Goal: Transaction & Acquisition: Obtain resource

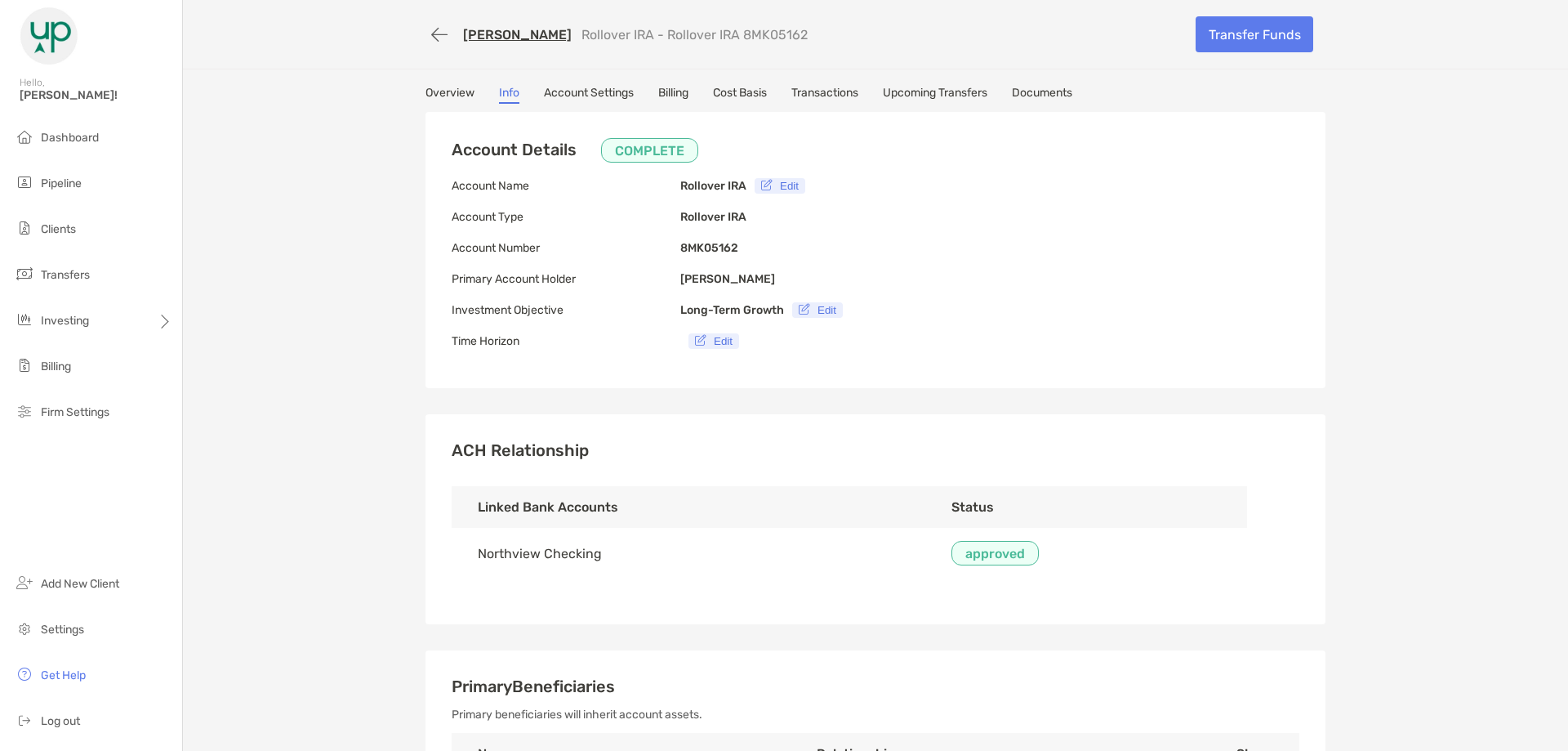
click at [742, 35] on p "Rollover IRA - Rollover IRA 8MK05162" at bounding box center [694, 35] width 226 height 16
copy p "8MK05162"
click at [745, 35] on p "Rollover IRA - Rollover IRA 8MK05162" at bounding box center [694, 35] width 226 height 16
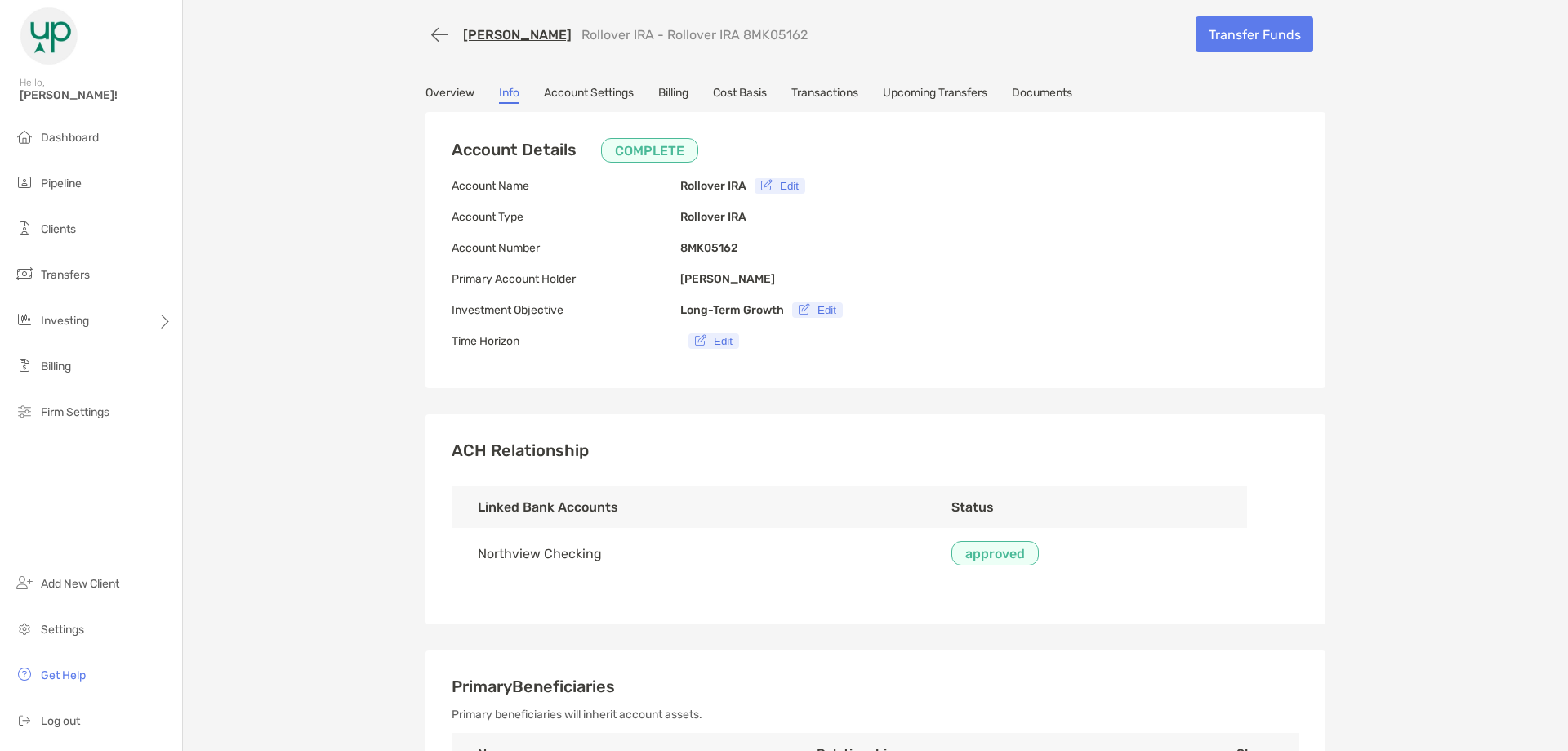
copy p "8MK05162"
click at [456, 90] on link "Overview" at bounding box center [450, 95] width 49 height 18
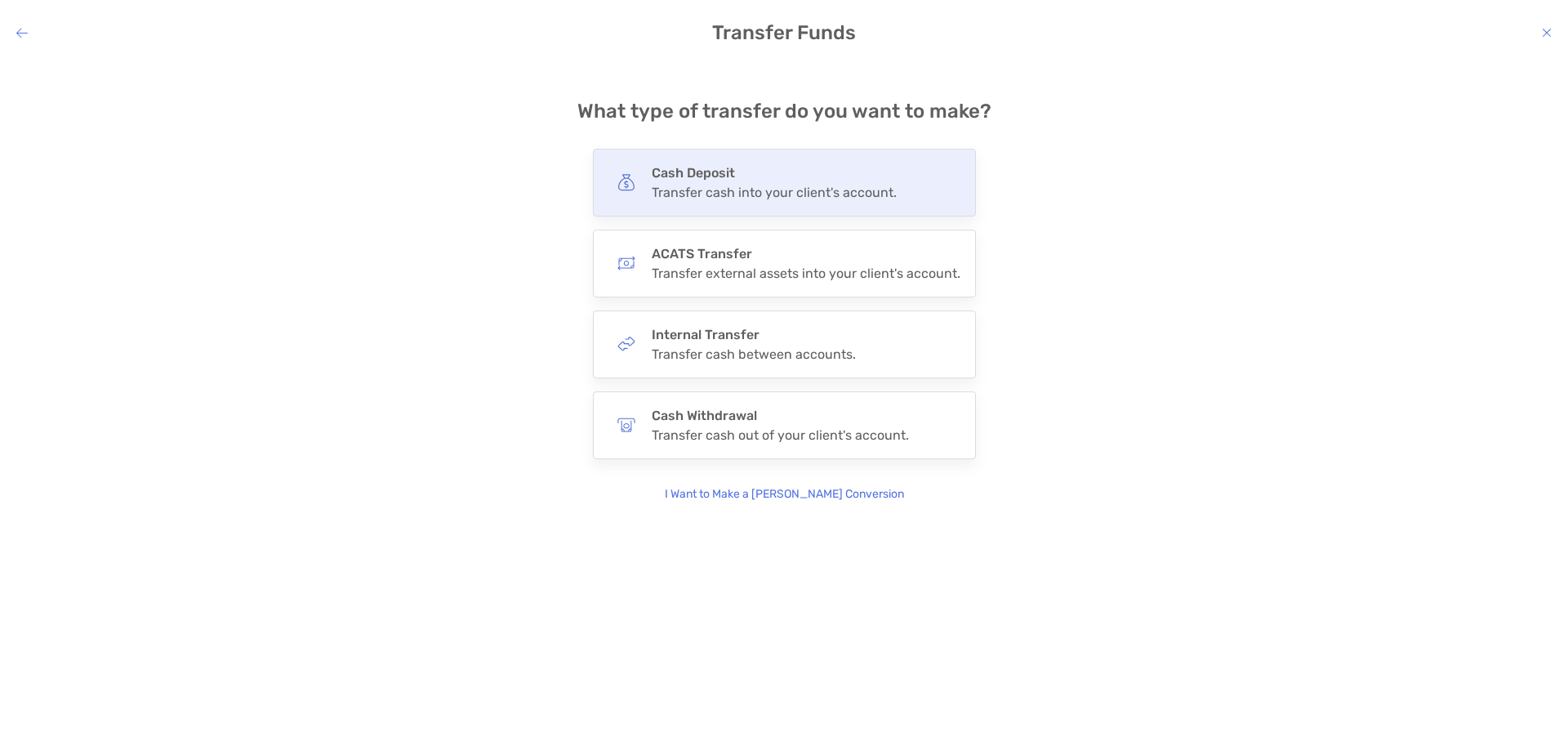
click at [760, 206] on div "Cash Deposit Transfer cash into your client's account." at bounding box center [785, 183] width 383 height 68
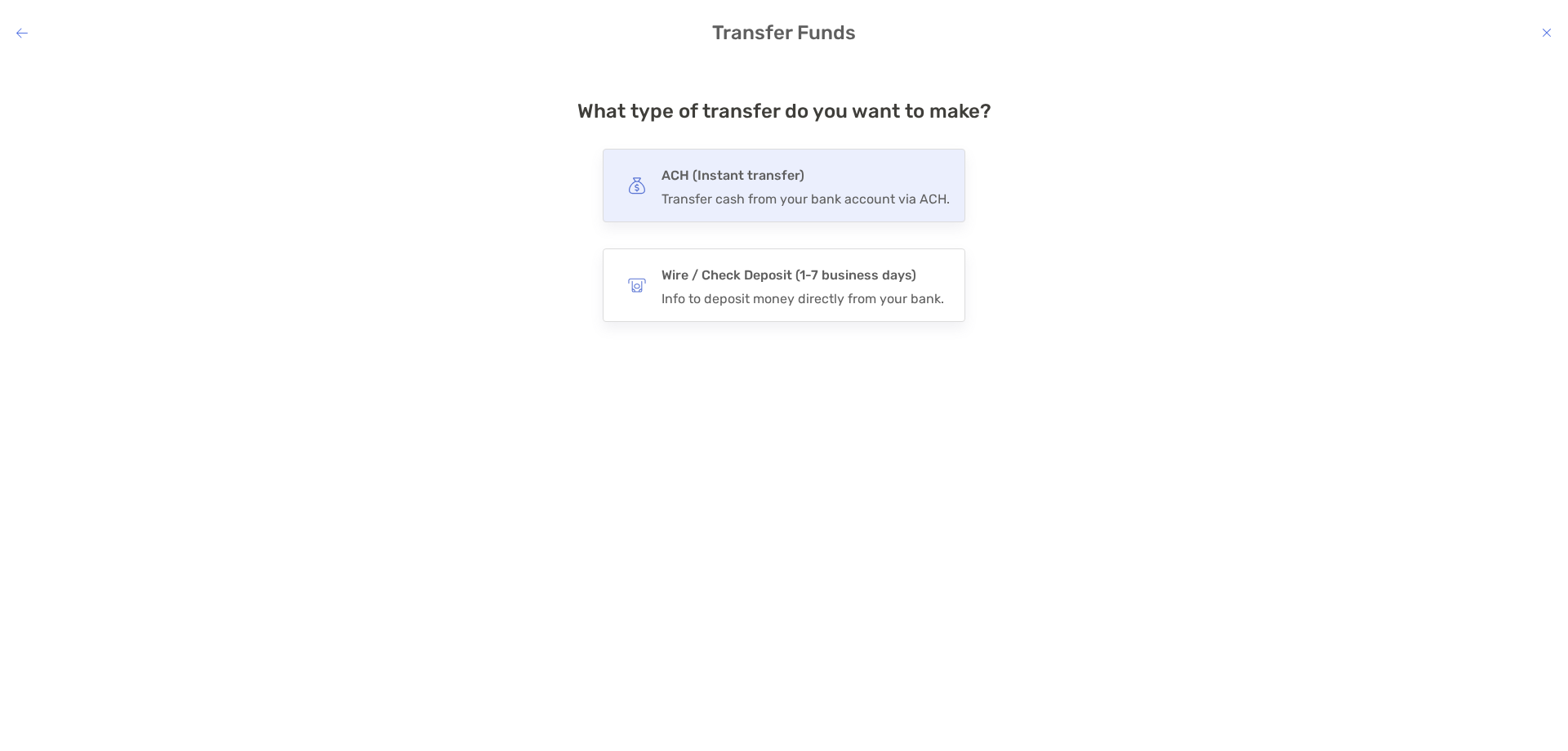
click at [764, 197] on div "Transfer cash from your bank account via ACH." at bounding box center [805, 199] width 288 height 16
click at [0, 0] on input "***" at bounding box center [0, 0] width 0 height 0
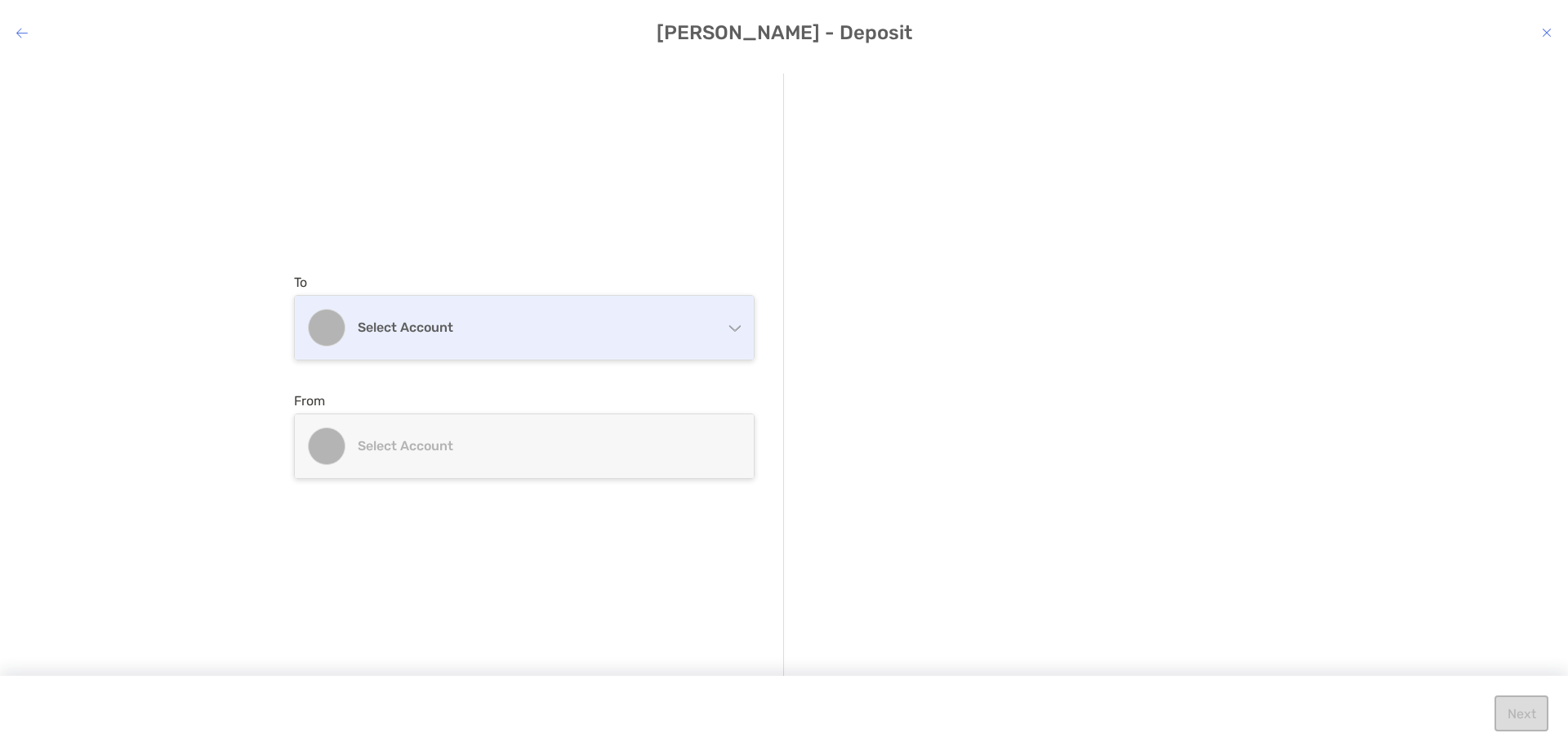
click at [667, 303] on div "Select account" at bounding box center [525, 327] width 459 height 64
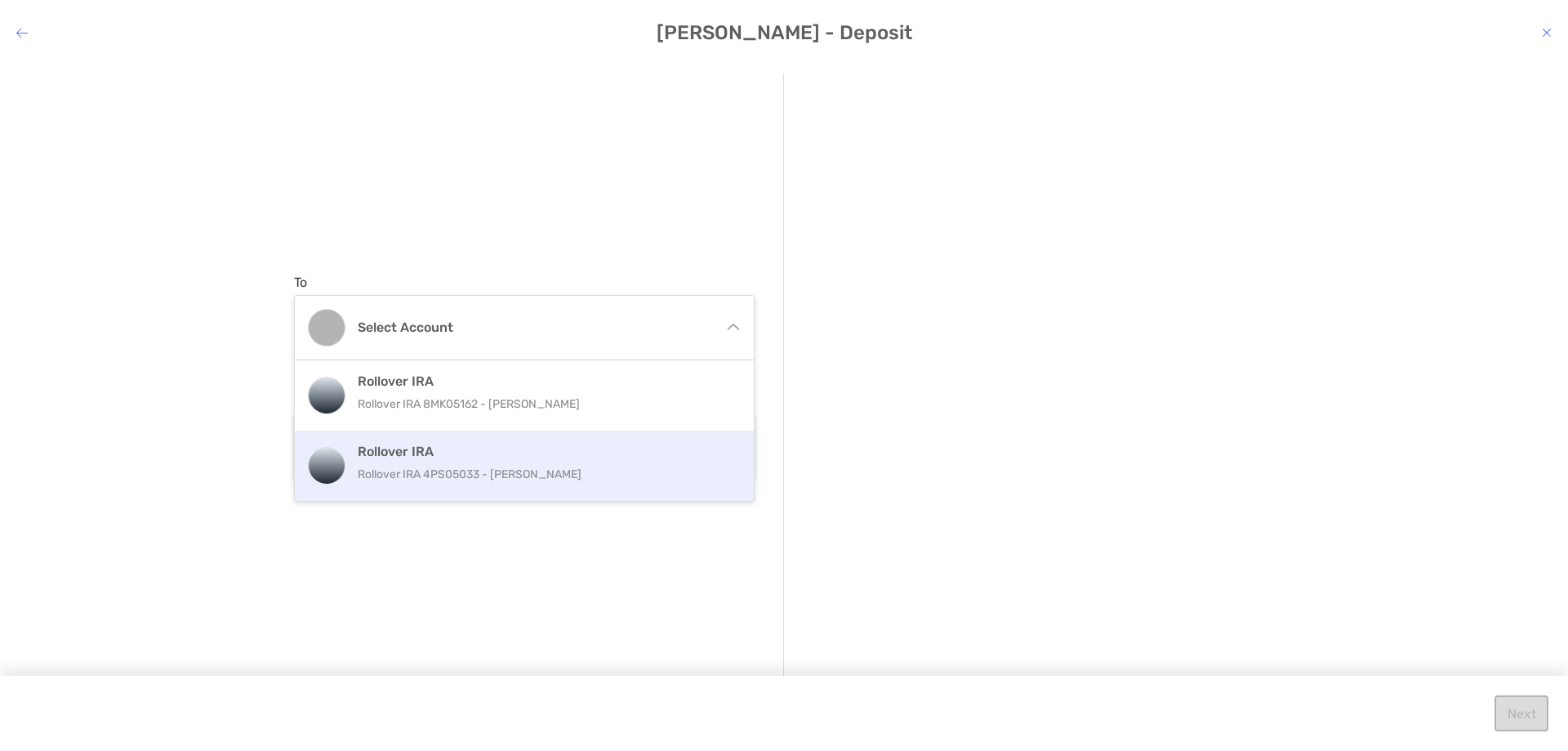
click at [553, 457] on h4 "Rollover IRA" at bounding box center [542, 452] width 368 height 16
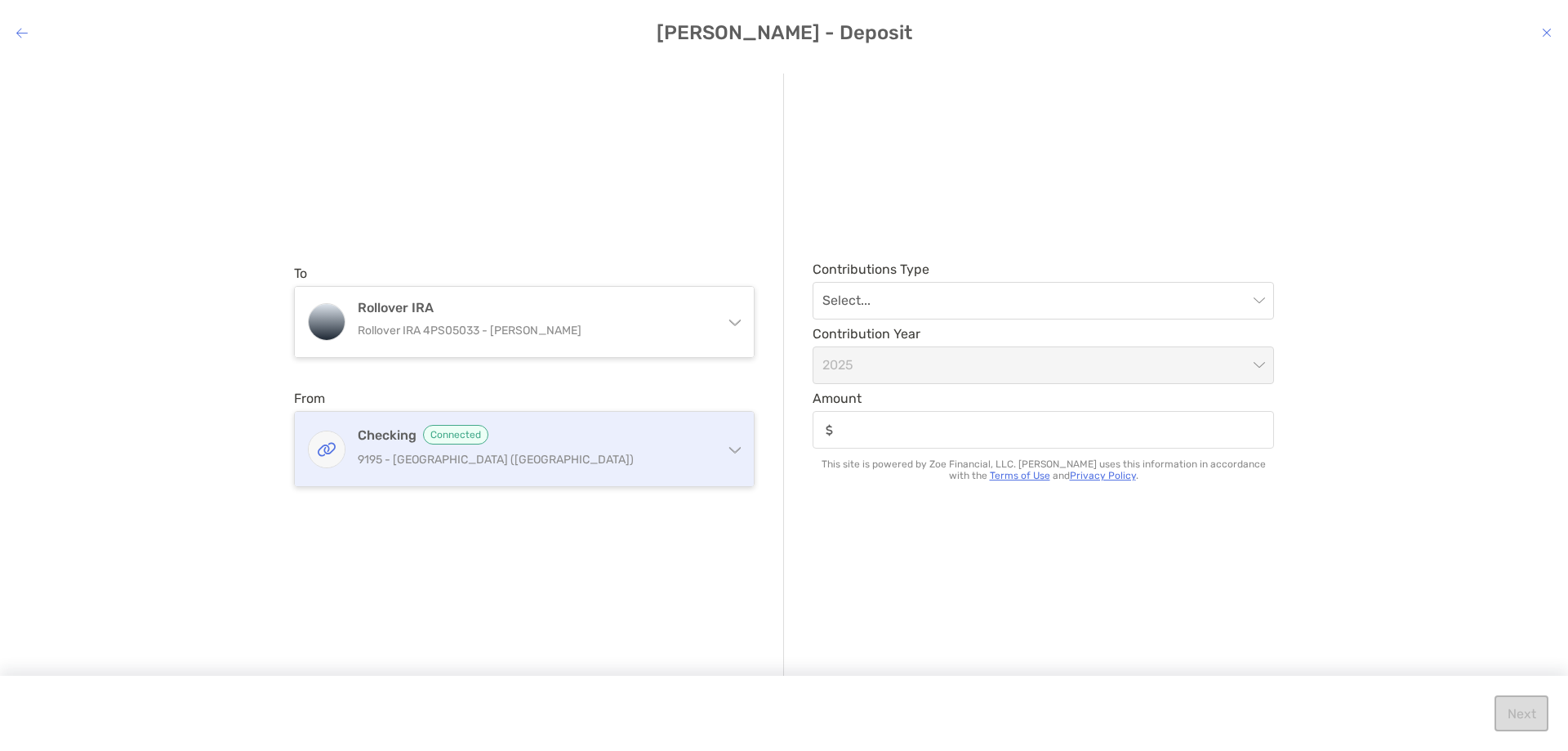
click at [553, 458] on p "9195 - [GEOGRAPHIC_DATA] ([GEOGRAPHIC_DATA])" at bounding box center [535, 459] width 353 height 20
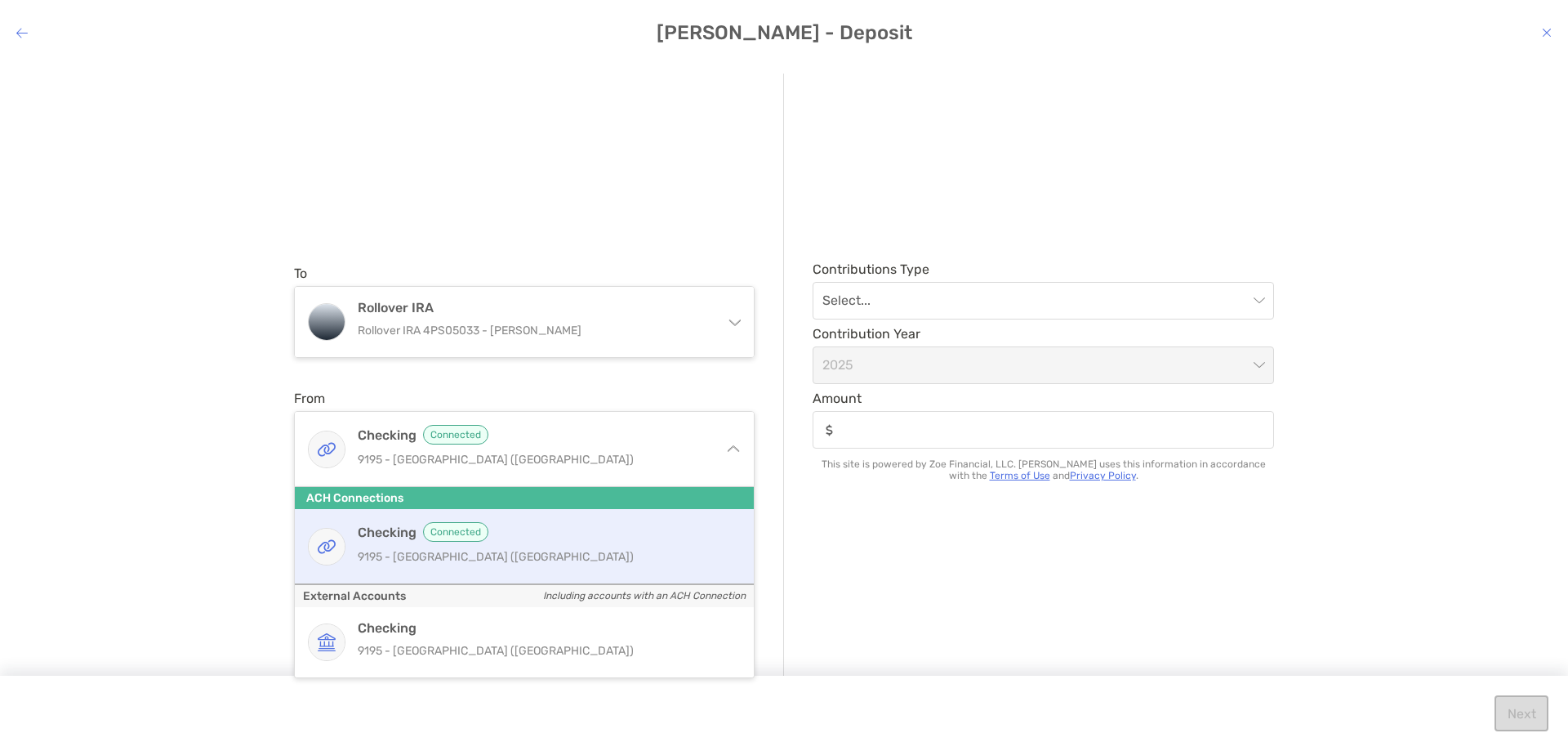
click at [445, 538] on span "Connected" at bounding box center [456, 532] width 66 height 20
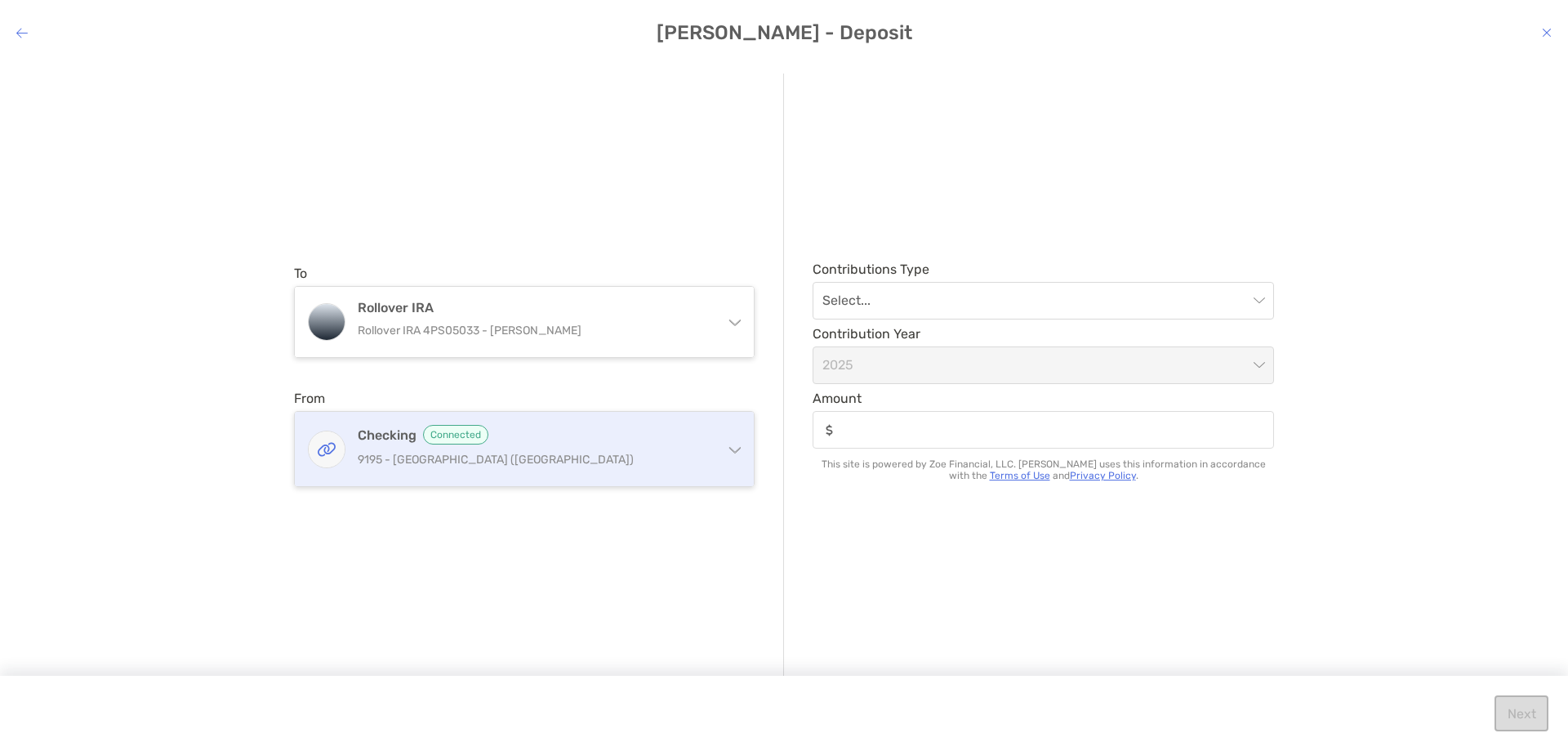
click at [424, 465] on p "9195 - [GEOGRAPHIC_DATA] ([GEOGRAPHIC_DATA])" at bounding box center [535, 459] width 353 height 20
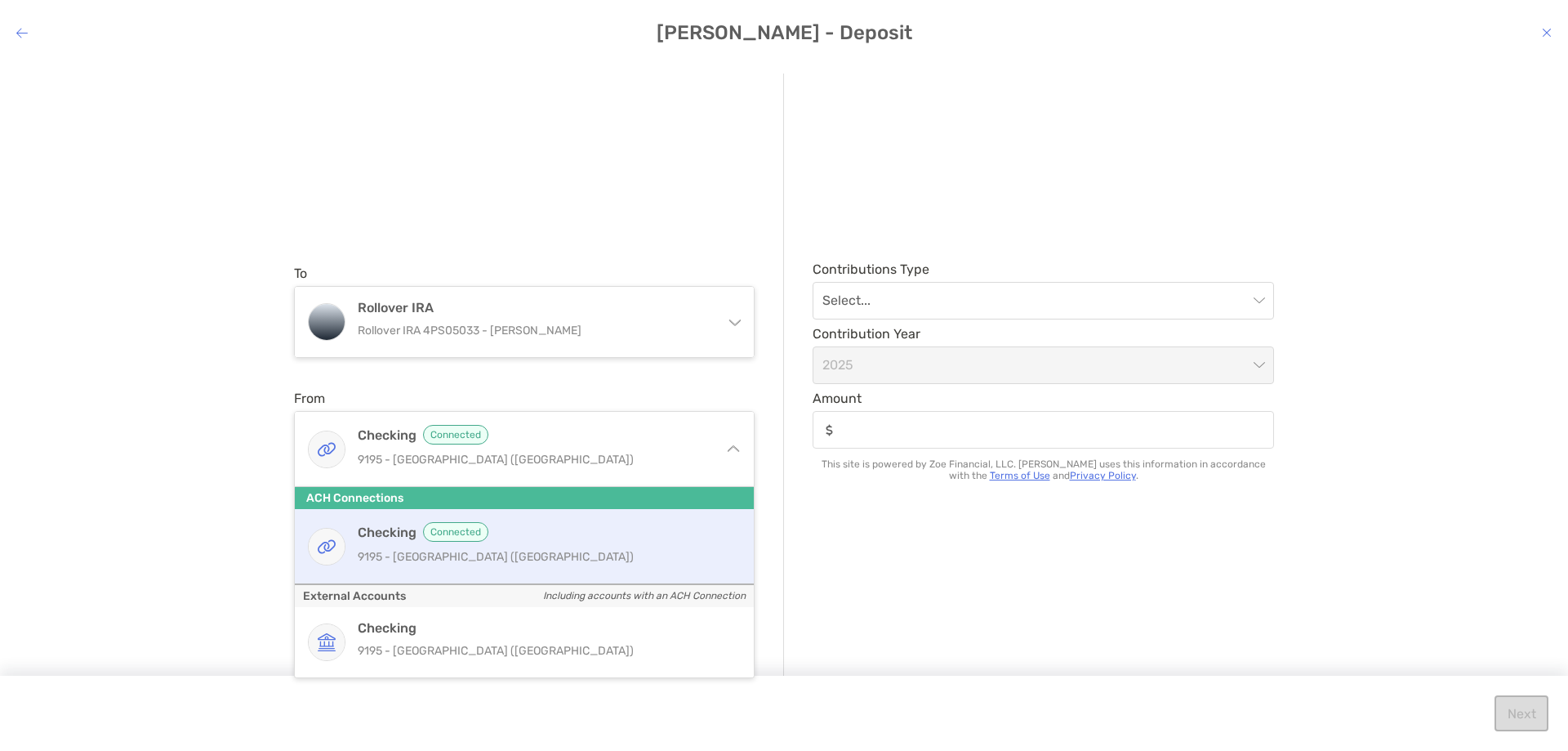
click at [380, 519] on div "Checking Connected [STREET_ADDRESS]" at bounding box center [525, 546] width 459 height 75
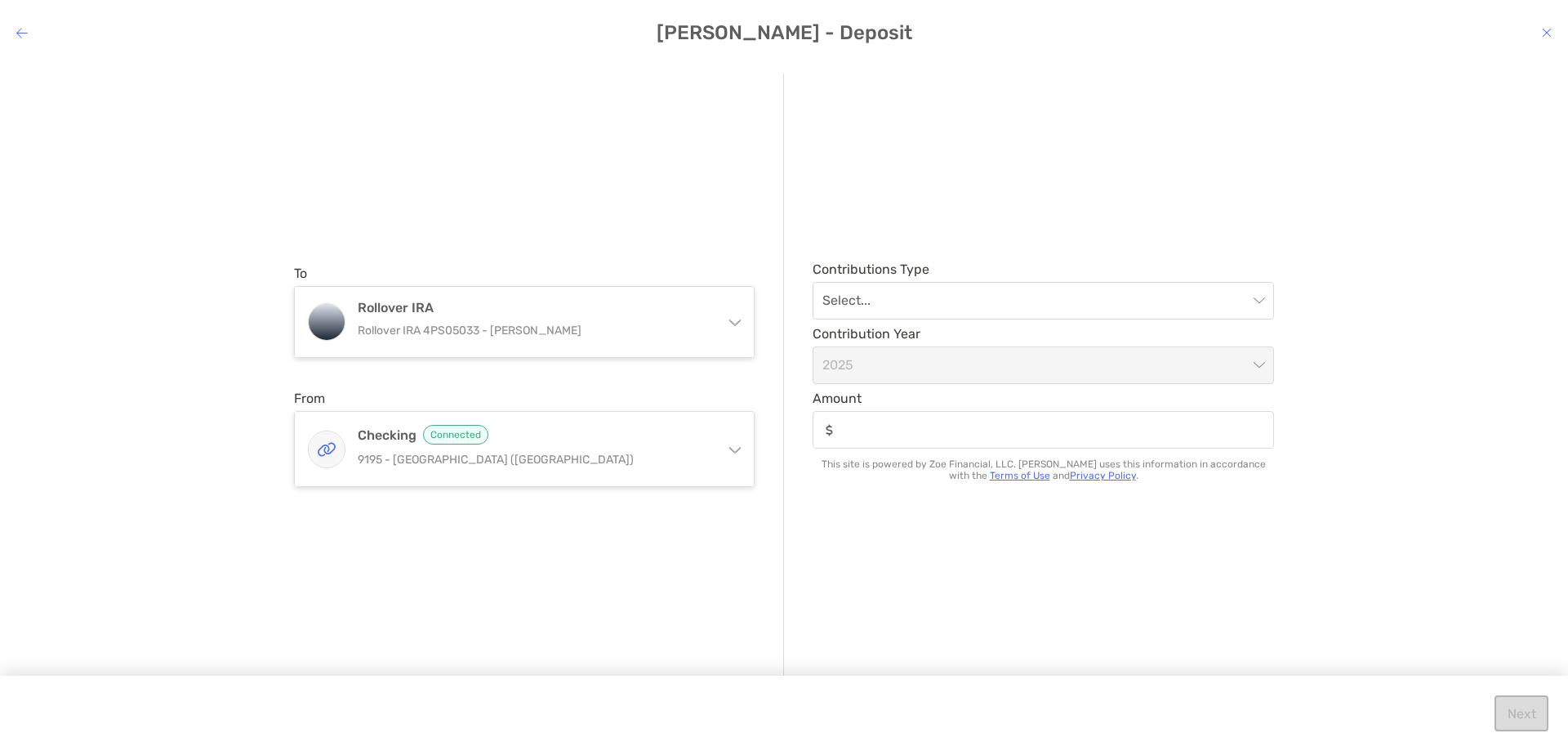
click at [377, 527] on div "To Rollover IRA Rollover IRA 4PS05033 - [PERSON_NAME] Rollover IRA Rollover IRA…" at bounding box center [539, 376] width 490 height 605
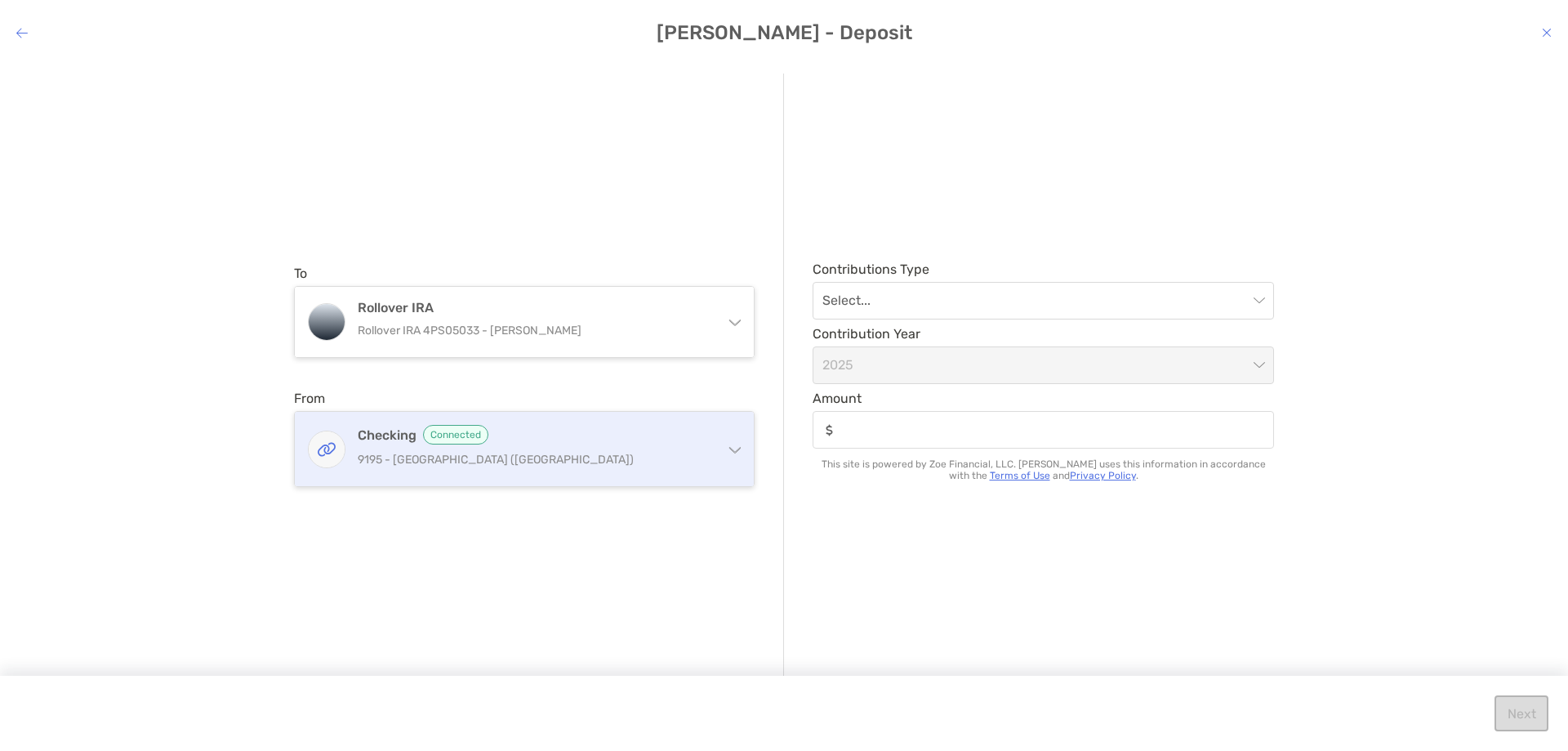
click at [327, 454] on img "modal" at bounding box center [327, 449] width 36 height 36
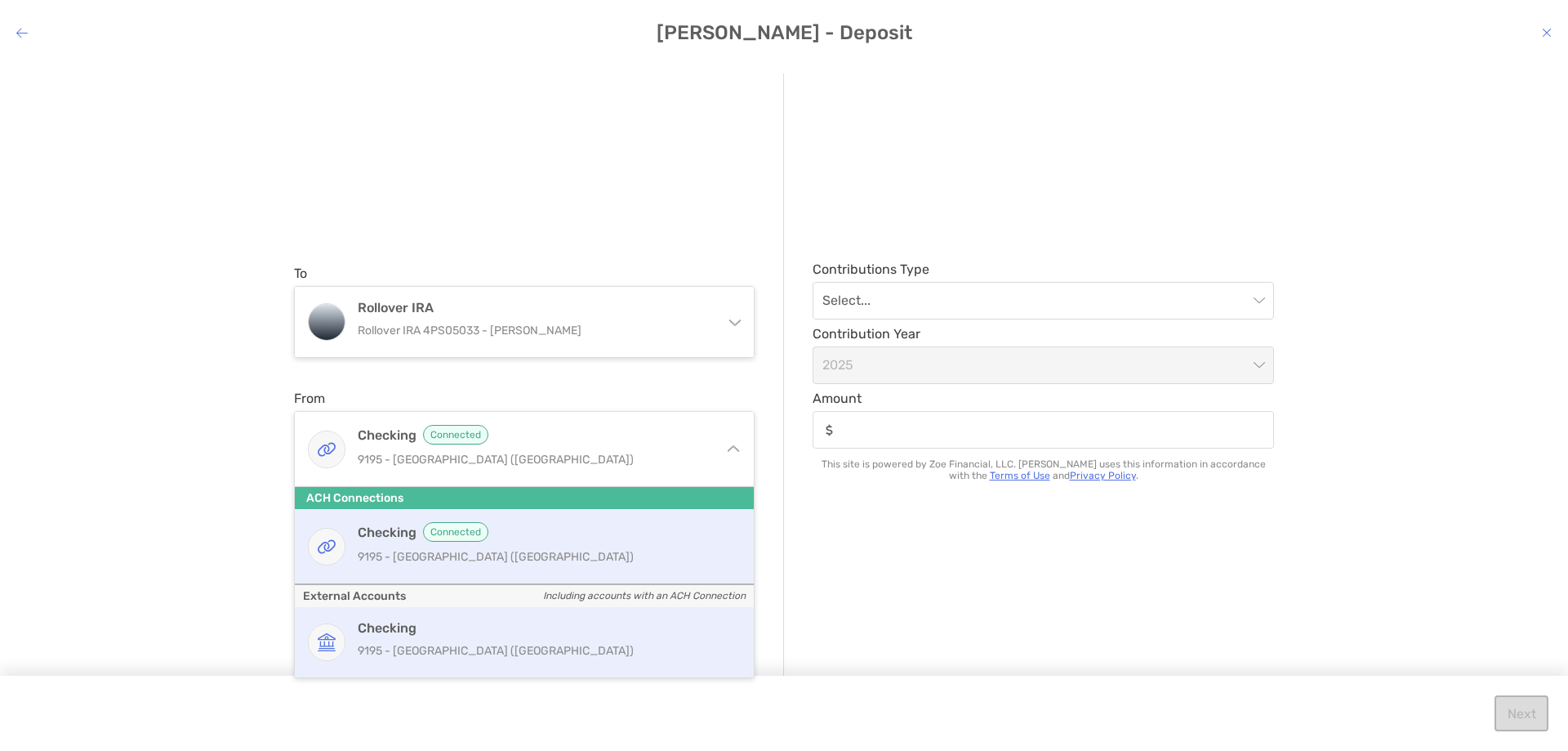
click at [381, 638] on div "Checking [STREET_ADDRESS]" at bounding box center [542, 642] width 368 height 44
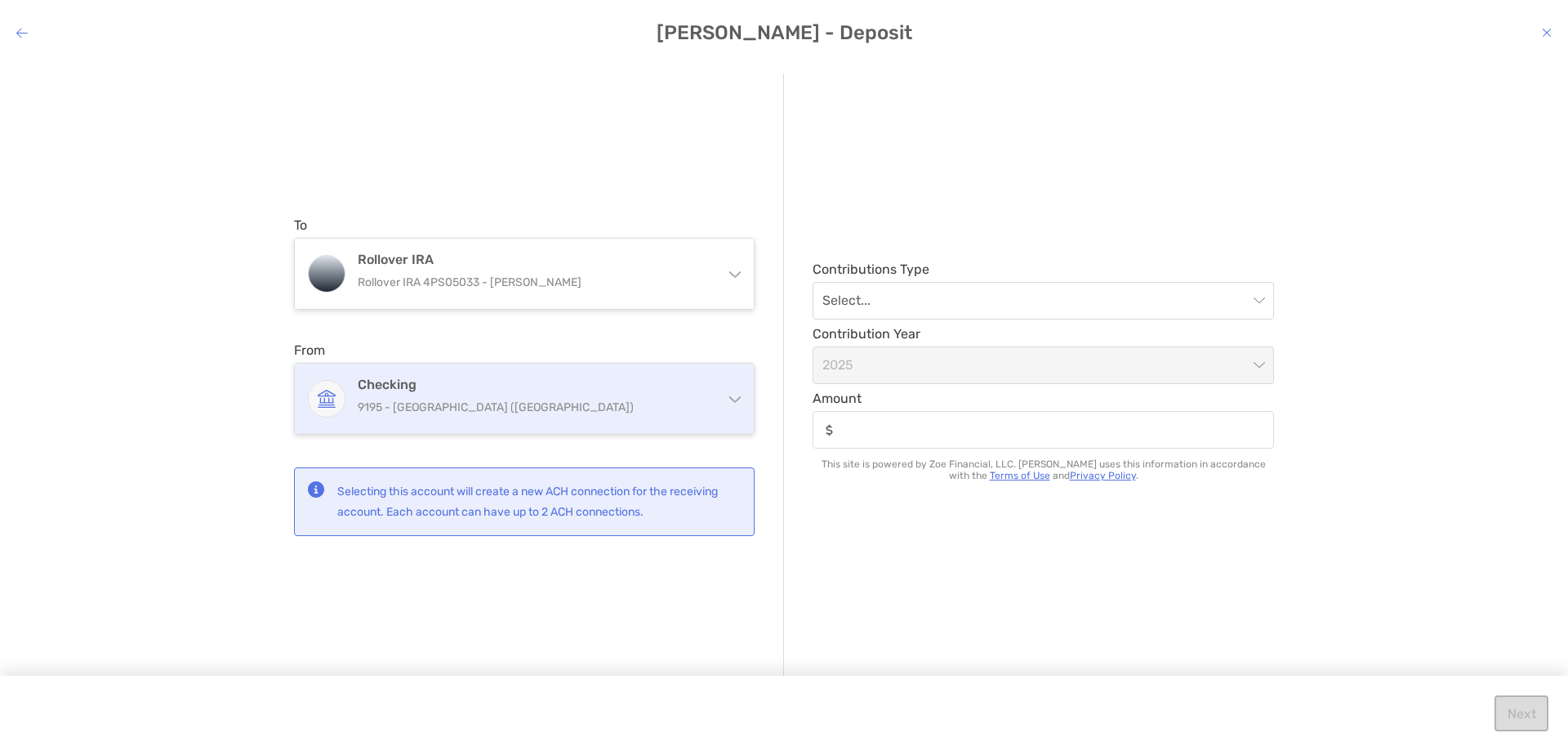
click at [432, 423] on div "Checking [STREET_ADDRESS]" at bounding box center [525, 398] width 459 height 70
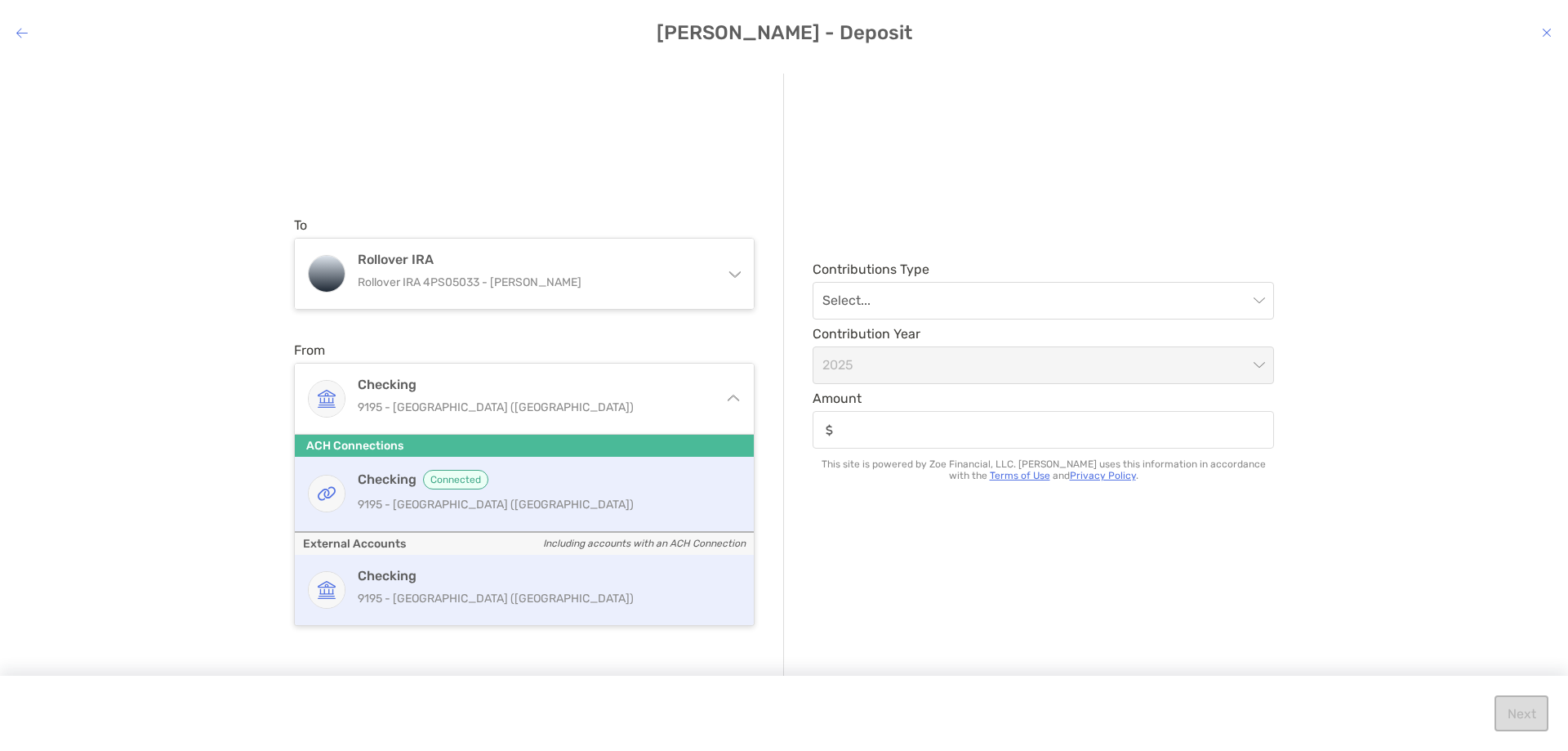
click at [393, 483] on h4 "Checking Connected" at bounding box center [542, 480] width 368 height 20
